Goal: Book appointment/travel/reservation

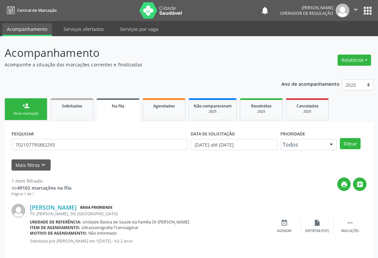
click at [23, 108] on div "person_add" at bounding box center [25, 105] width 7 height 7
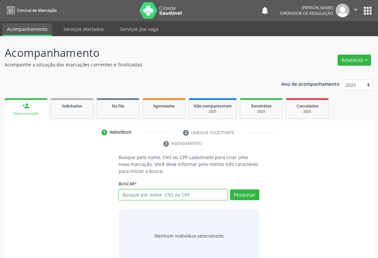
click at [139, 193] on input "text" at bounding box center [173, 195] width 109 height 11
type input "703603058901130"
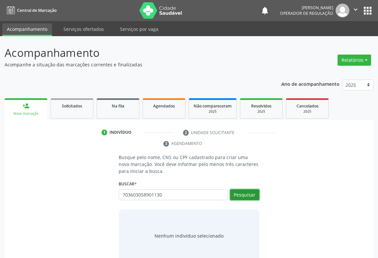
click at [236, 199] on button "Pesquisar" at bounding box center [244, 195] width 29 height 11
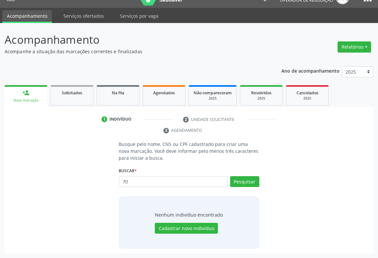
type input "7"
type input "703603058941130"
click at [243, 179] on button "Pesquisar" at bounding box center [244, 181] width 29 height 11
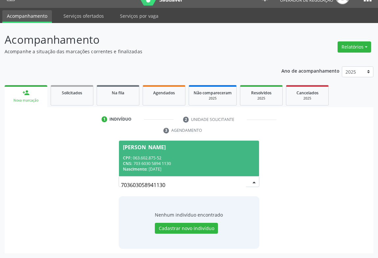
click at [128, 145] on div "[PERSON_NAME]" at bounding box center [144, 147] width 43 height 5
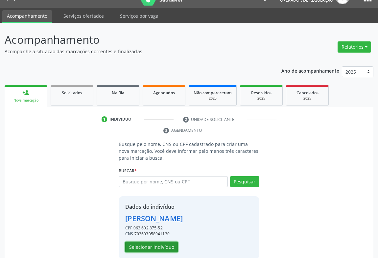
click at [146, 245] on button "Selecionar indivíduo" at bounding box center [151, 247] width 53 height 11
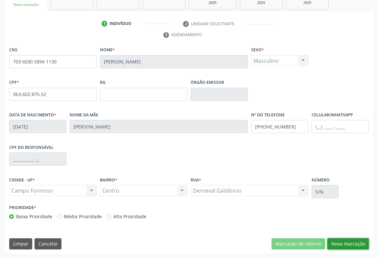
click at [347, 241] on button "Nova marcação" at bounding box center [348, 244] width 41 height 11
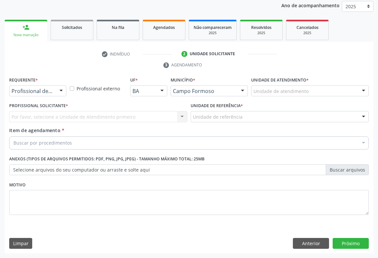
scroll to position [78, 0]
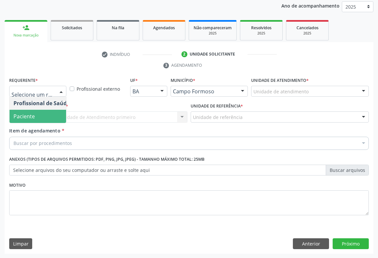
click at [27, 113] on span "Paciente" at bounding box center [23, 116] width 21 height 7
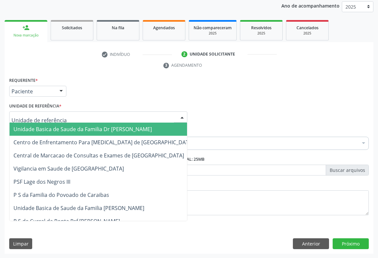
drag, startPoint x: 62, startPoint y: 116, endPoint x: 49, endPoint y: 127, distance: 16.9
click at [62, 116] on div at bounding box center [98, 117] width 178 height 11
click at [43, 128] on span "Unidade Basica de Saude da Familia Dr [PERSON_NAME]" at bounding box center [82, 129] width 139 height 7
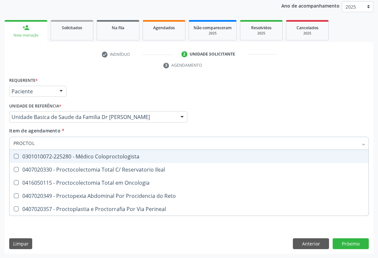
type input "PROCTOLO"
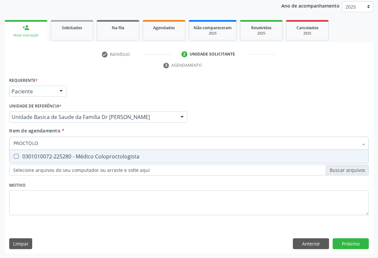
click at [94, 154] on div "0301010072-225280 - Médico Coloproctologista" at bounding box center [188, 156] width 351 height 5
checkbox Coloproctologista "true"
click at [102, 130] on div "Item de agendamento * [PERSON_NAME] seleção 0301010072-225280 - Médico Coloproc…" at bounding box center [189, 137] width 360 height 21
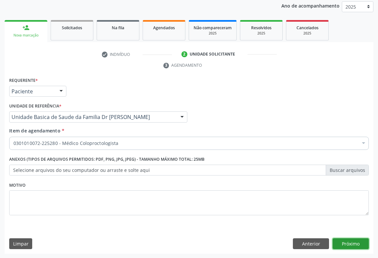
click at [359, 243] on button "Próximo" at bounding box center [351, 244] width 36 height 11
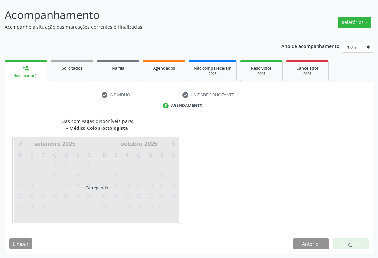
scroll to position [38, 0]
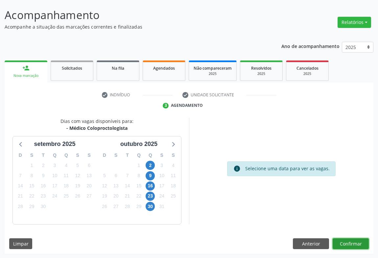
click at [338, 241] on button "Confirmar" at bounding box center [351, 244] width 36 height 11
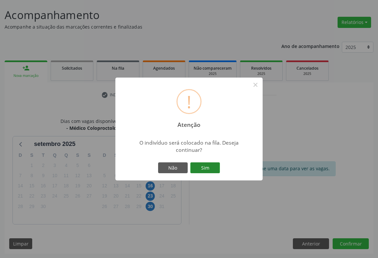
click at [200, 169] on button "Sim" at bounding box center [205, 168] width 30 height 11
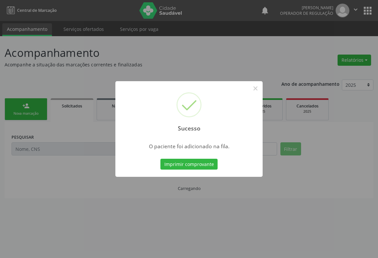
scroll to position [0, 0]
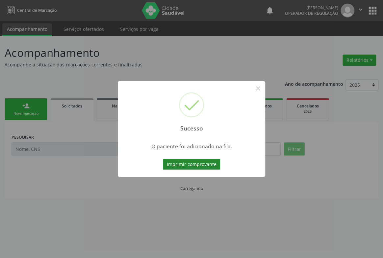
click at [202, 164] on button "Imprimir comprovante" at bounding box center [191, 164] width 57 height 11
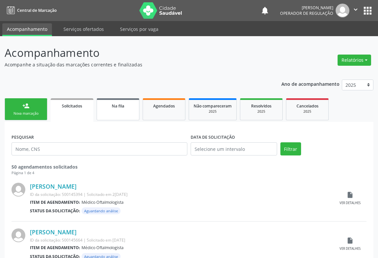
click at [116, 107] on span "Na fila" at bounding box center [118, 106] width 13 height 6
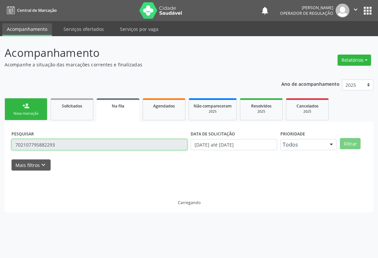
click at [75, 143] on input "702107795882293" at bounding box center [100, 144] width 176 height 11
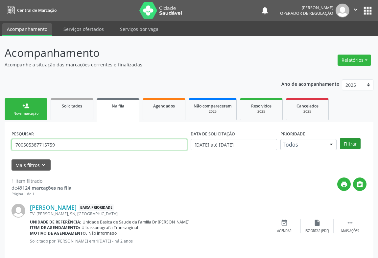
type input "700505387715759"
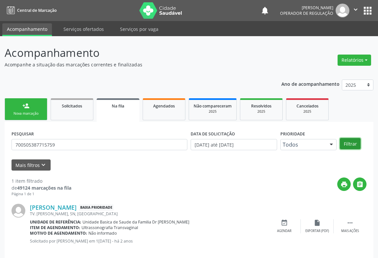
click at [342, 141] on button "Filtrar" at bounding box center [350, 143] width 21 height 11
click at [352, 146] on button "Filtrar" at bounding box center [350, 143] width 21 height 11
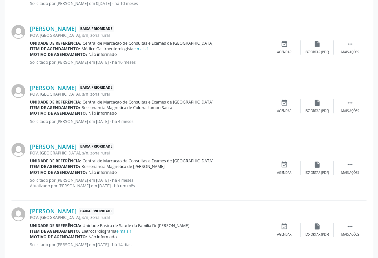
scroll to position [550, 0]
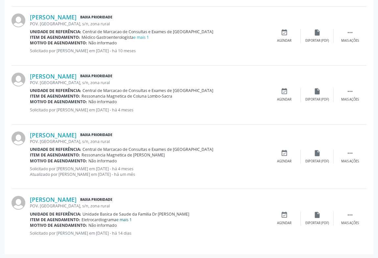
click at [125, 219] on link "e mais 1" at bounding box center [123, 220] width 15 height 6
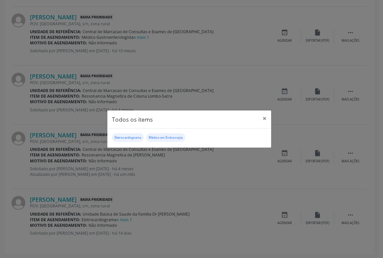
click at [181, 192] on div "Todos os items × Eletrocardiograma Médico em Endoscopia" at bounding box center [191, 129] width 383 height 258
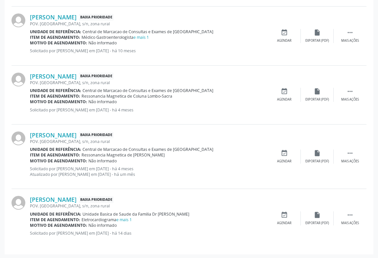
scroll to position [520, 0]
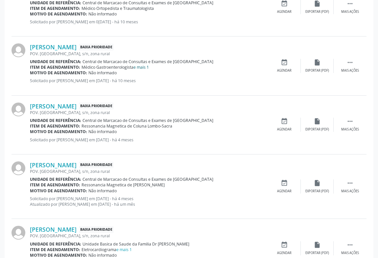
click at [141, 66] on link "e mais 1" at bounding box center [141, 67] width 15 height 6
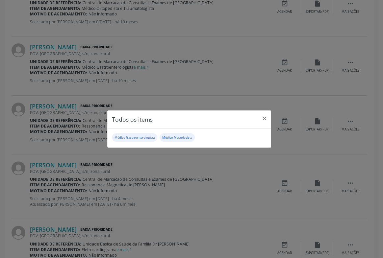
click at [167, 153] on div "Todos os items × Médico Gastroenterologista [PERSON_NAME]" at bounding box center [191, 129] width 383 height 258
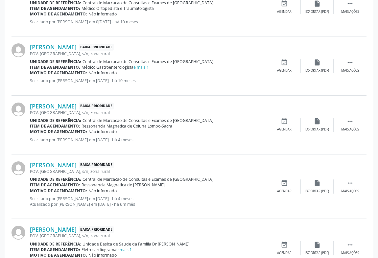
scroll to position [490, 0]
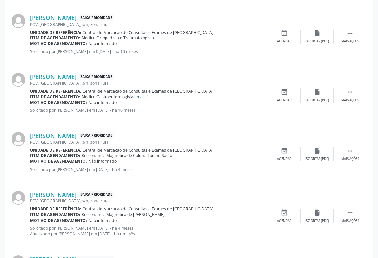
click at [140, 97] on link "e mais 1" at bounding box center [141, 97] width 15 height 6
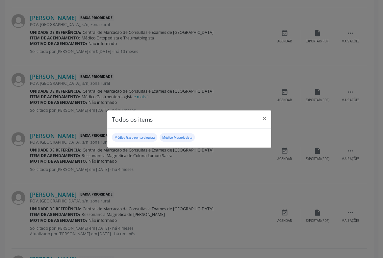
click at [190, 80] on div "Todos os items × Médico Gastroenterologista [PERSON_NAME]" at bounding box center [191, 129] width 383 height 258
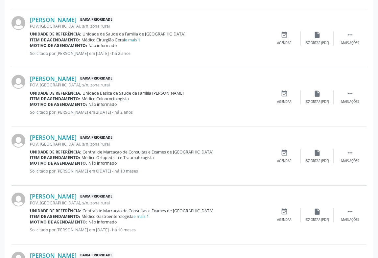
scroll to position [341, 0]
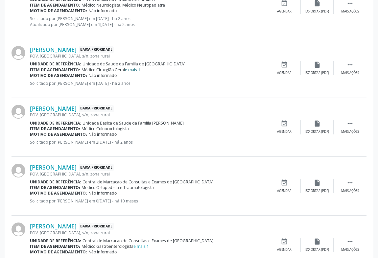
click at [130, 70] on link "e mais 1" at bounding box center [132, 70] width 15 height 6
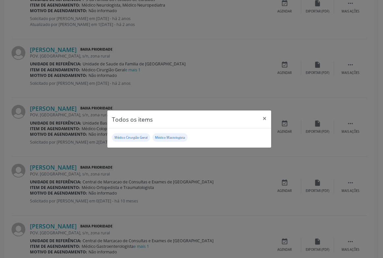
click at [182, 109] on div "Todos os items × Médico Cirurgião Geral Médico Mastologista" at bounding box center [191, 129] width 383 height 258
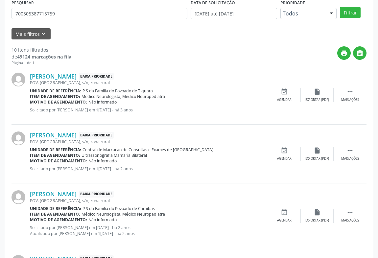
scroll to position [0, 0]
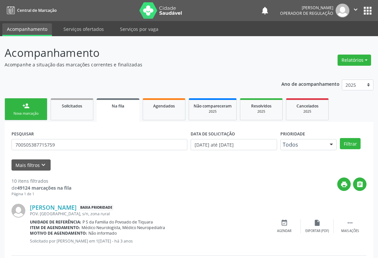
click at [356, 6] on icon "" at bounding box center [355, 9] width 7 height 7
click at [325, 39] on link "Sair" at bounding box center [338, 40] width 45 height 9
